Goal: Information Seeking & Learning: Learn about a topic

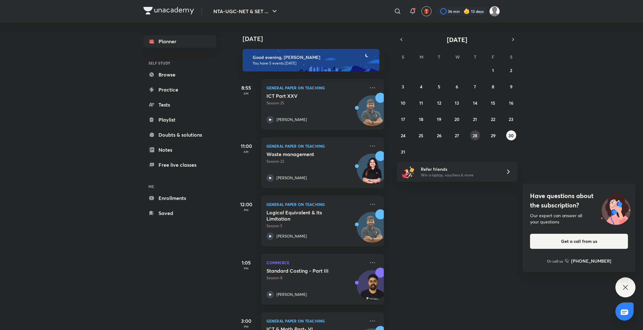
click at [476, 137] on abbr "28" at bounding box center [475, 136] width 5 height 6
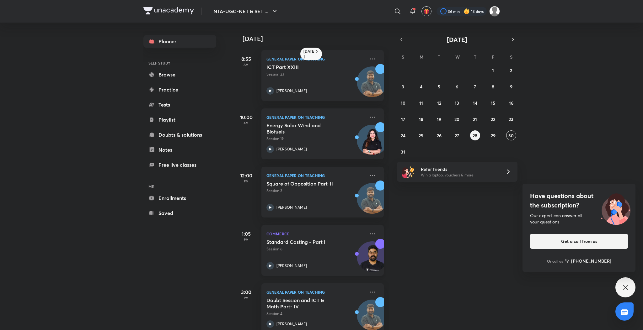
click at [273, 266] on icon at bounding box center [270, 266] width 8 height 8
click at [454, 132] on button "27" at bounding box center [457, 136] width 10 height 10
click at [267, 267] on icon at bounding box center [270, 266] width 8 height 8
